Goal: Task Accomplishment & Management: Manage account settings

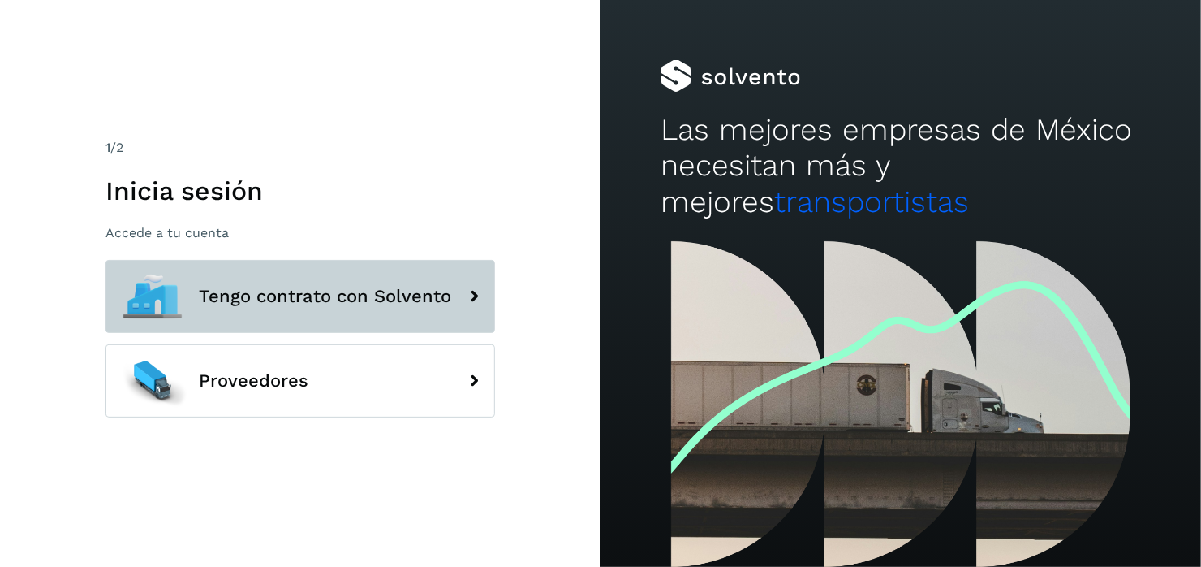
click at [310, 295] on span "Tengo contrato con Solvento" at bounding box center [325, 296] width 252 height 19
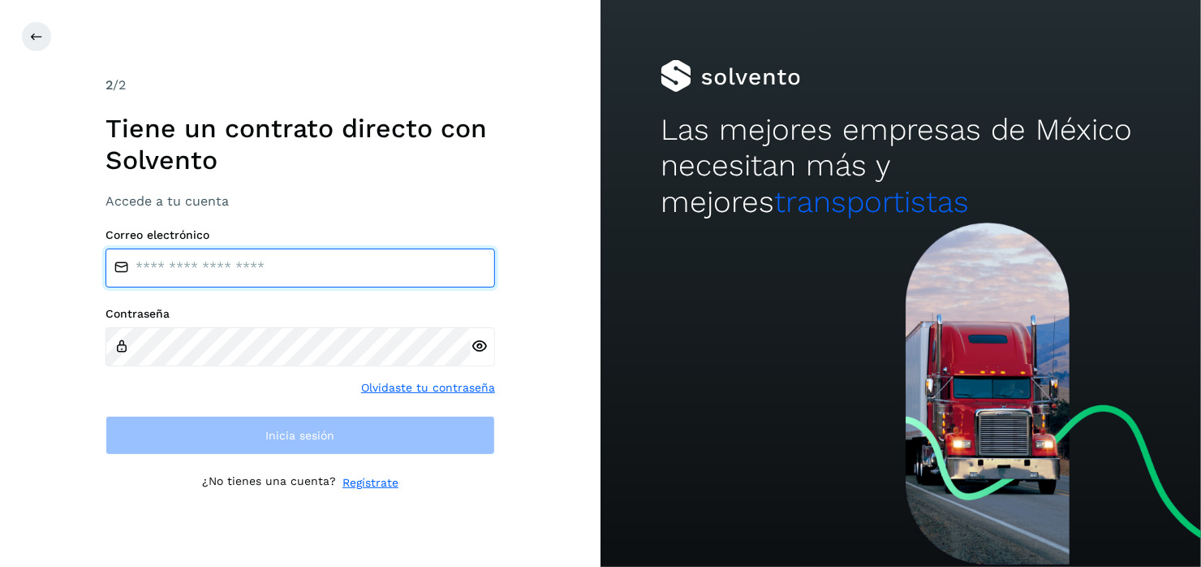
click at [189, 269] on input "email" at bounding box center [301, 267] width 390 height 39
type input "**********"
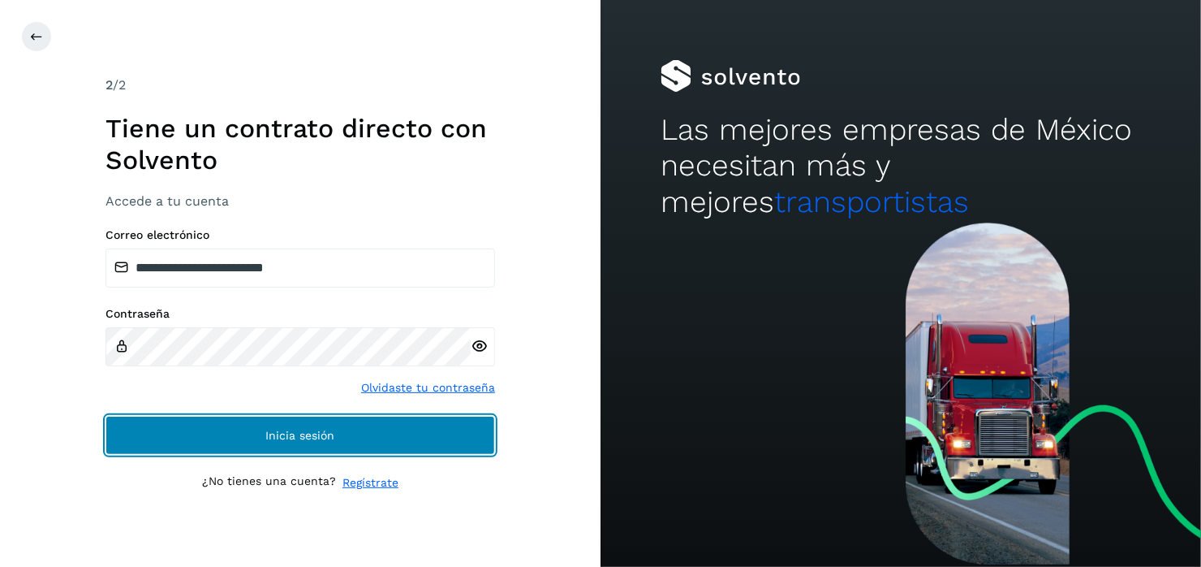
click at [266, 429] on span "Inicia sesión" at bounding box center [300, 434] width 69 height 11
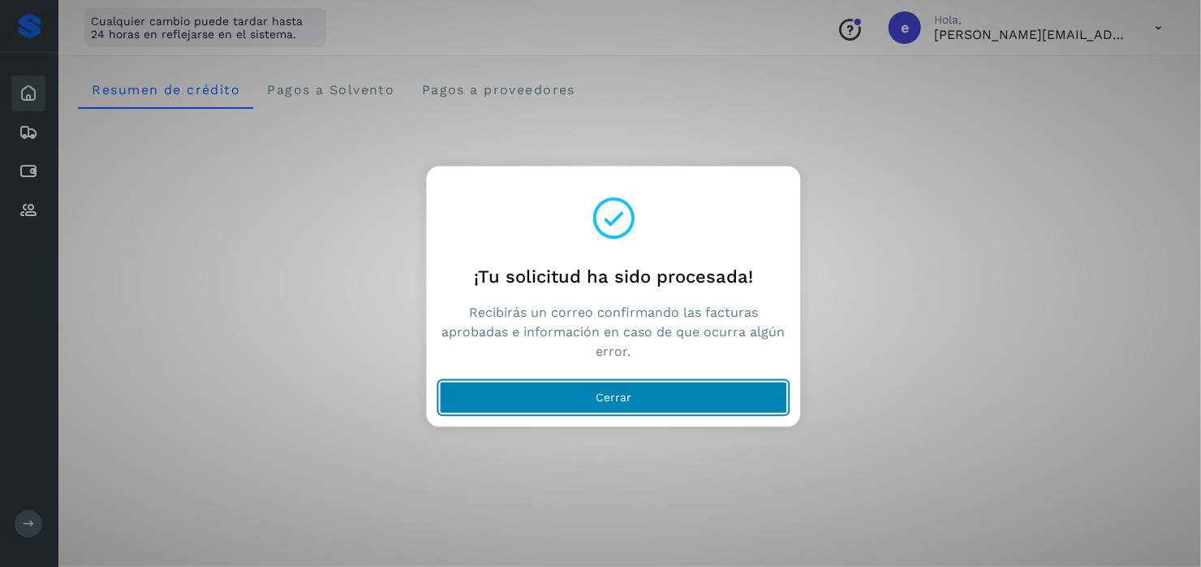
click at [619, 403] on button "Cerrar" at bounding box center [614, 397] width 348 height 32
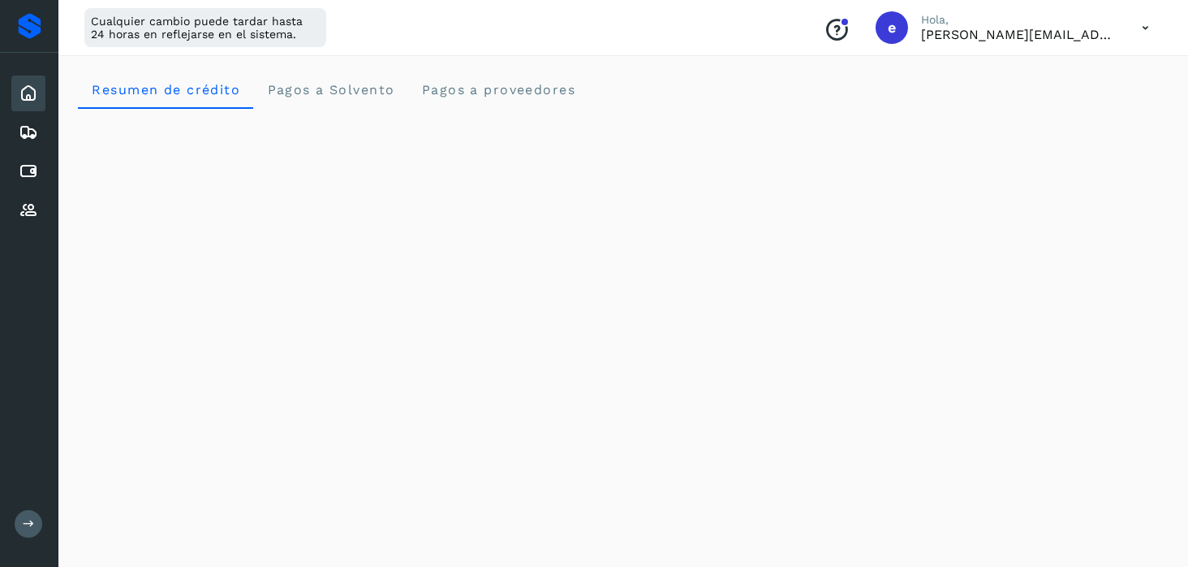
click at [1144, 33] on icon at bounding box center [1145, 27] width 33 height 33
click at [1063, 97] on div "Cerrar sesión" at bounding box center [1064, 104] width 193 height 31
